Goal: Check status: Check status

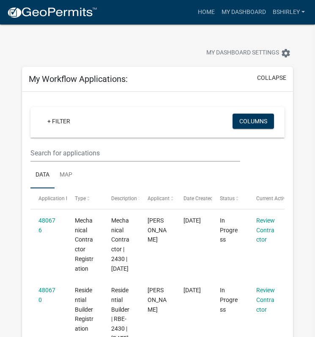
scroll to position [795, 0]
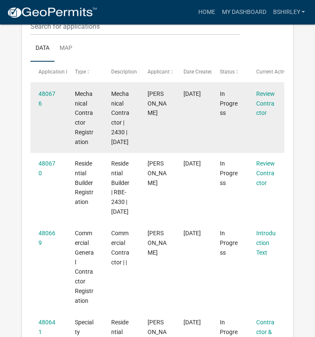
scroll to position [128, 0]
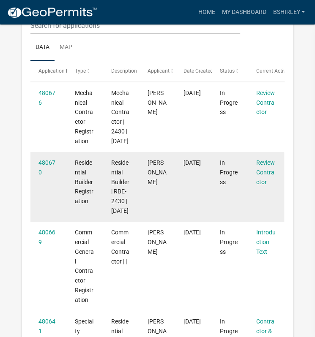
drag, startPoint x: 261, startPoint y: 191, endPoint x: 230, endPoint y: 168, distance: 39.5
click at [230, 168] on datatable-body-cell "In Progress" at bounding box center [230, 187] width 36 height 70
click at [46, 174] on link "480670" at bounding box center [46, 167] width 17 height 16
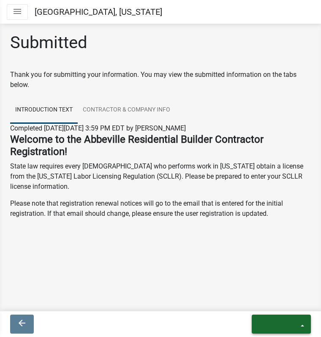
click at [272, 322] on icon "exit" at bounding box center [279, 323] width 41 height 10
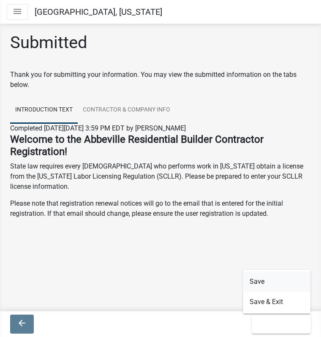
click at [261, 279] on button "Save" at bounding box center [277, 282] width 68 height 20
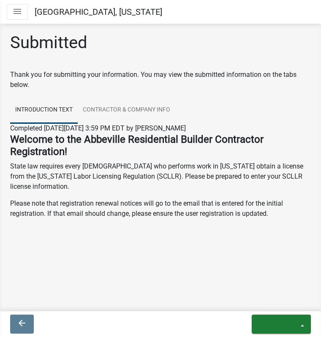
click at [15, 10] on icon "menu" at bounding box center [17, 11] width 10 height 10
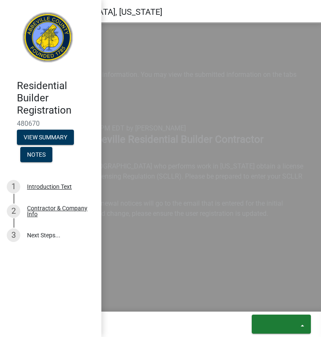
click at [45, 85] on h4 "Residential Builder Registration" at bounding box center [56, 98] width 78 height 36
click at [55, 139] on button "View Summary" at bounding box center [45, 137] width 57 height 15
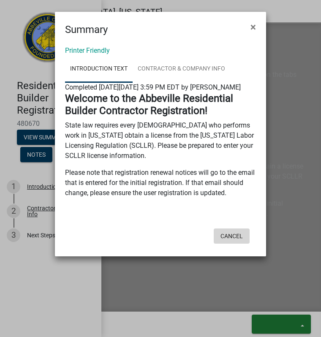
click at [236, 244] on button "Cancel" at bounding box center [232, 236] width 36 height 15
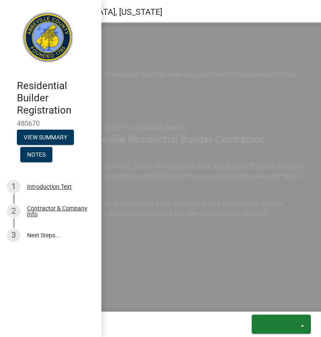
click at [147, 35] on div "Submitted" at bounding box center [160, 46] width 301 height 27
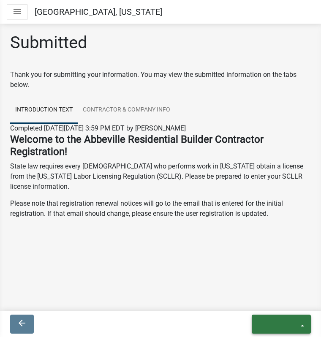
click at [301, 324] on button "exit" at bounding box center [281, 324] width 59 height 19
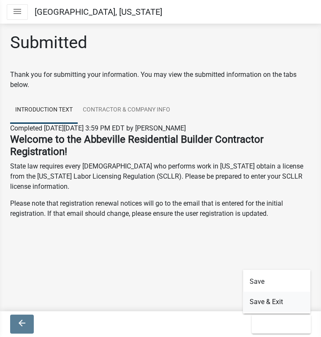
click at [274, 301] on button "Save & Exit" at bounding box center [277, 302] width 68 height 20
